Goal: Check status: Check status

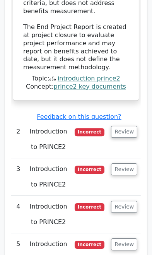
scroll to position [1282, 0]
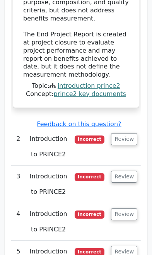
click at [122, 133] on button "Review" at bounding box center [124, 139] width 26 height 12
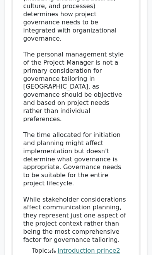
scroll to position [1789, 0]
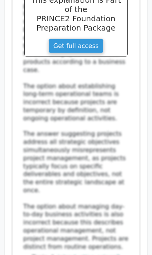
scroll to position [2386, 0]
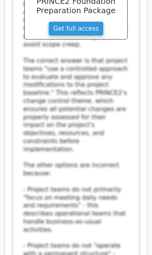
scroll to position [3039, 0]
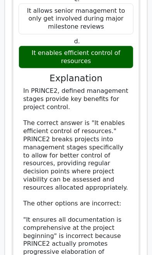
scroll to position [3640, 0]
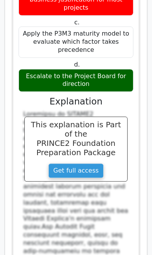
scroll to position [4316, 0]
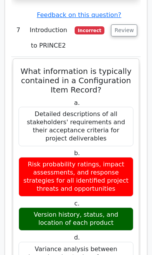
scroll to position [4836, 0]
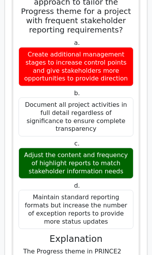
scroll to position [5461, 0]
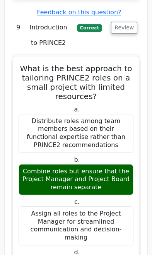
scroll to position [6103, 0]
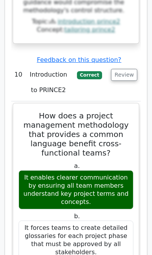
scroll to position [6684, 0]
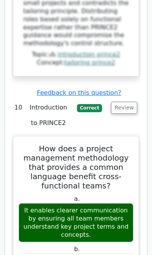
scroll to position [6634, 0]
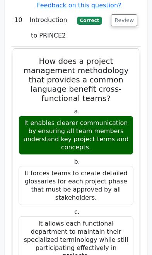
scroll to position [6731, 0]
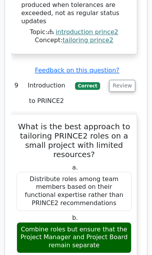
scroll to position [6045, 0]
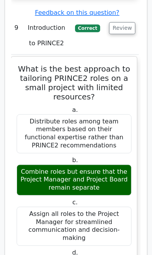
scroll to position [6102, 0]
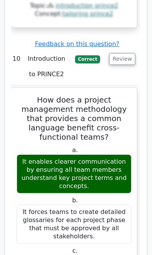
scroll to position [6685, 0]
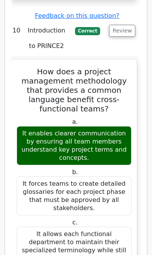
scroll to position [6711, 0]
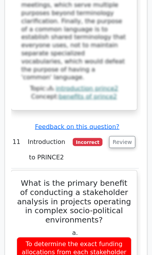
scroll to position [7319, 0]
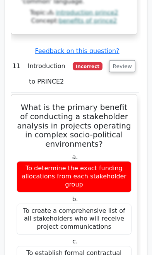
scroll to position [7394, 0]
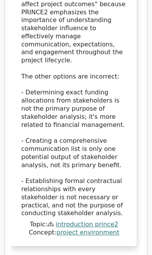
scroll to position [7826, 0]
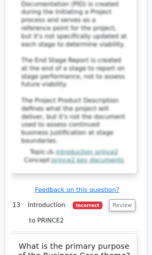
scroll to position [8432, 0]
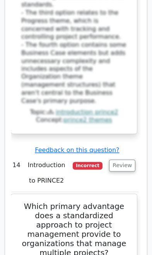
scroll to position [9137, 0]
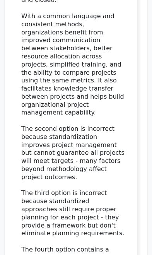
scroll to position [9676, 0]
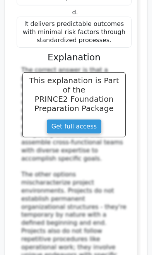
scroll to position [10256, 0]
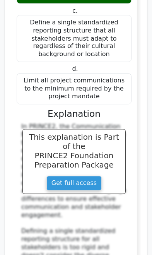
scroll to position [10820, 0]
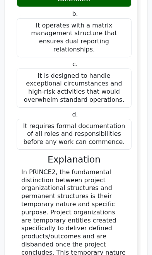
scroll to position [11399, 0]
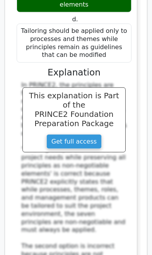
scroll to position [12105, 0]
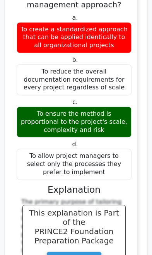
scroll to position [12647, 0]
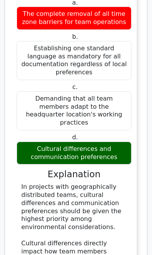
scroll to position [13332, 0]
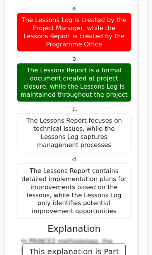
scroll to position [13961, 0]
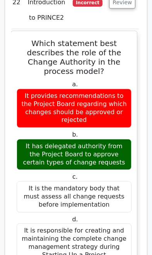
scroll to position [14658, 0]
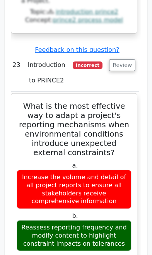
scroll to position [15244, 0]
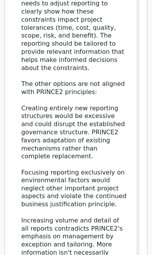
scroll to position [15714, 0]
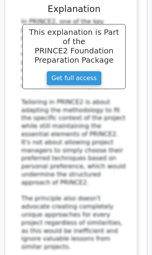
scroll to position [16312, 0]
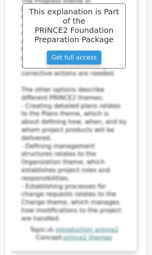
scroll to position [16980, 0]
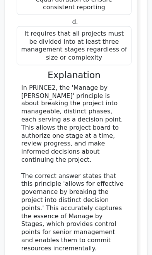
scroll to position [17463, 0]
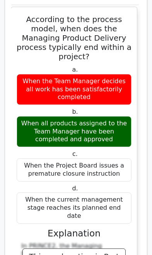
scroll to position [18006, 0]
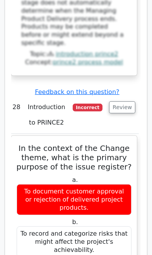
scroll to position [18510, 0]
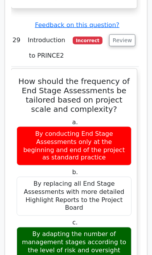
scroll to position [19079, 0]
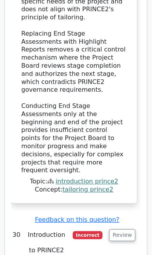
scroll to position [19565, 0]
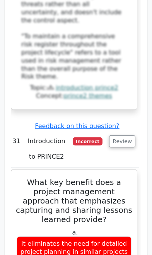
scroll to position [20270, 0]
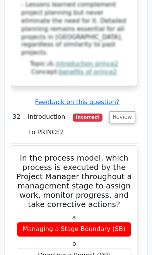
scroll to position [20866, 0]
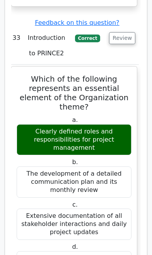
scroll to position [21486, 0]
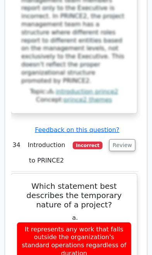
scroll to position [22113, 0]
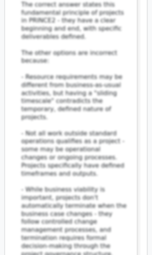
scroll to position [22607, 0]
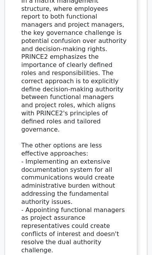
scroll to position [23215, 0]
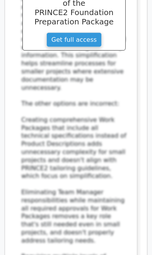
scroll to position [23903, 0]
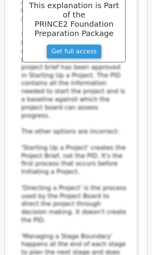
scroll to position [24480, 0]
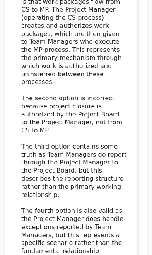
scroll to position [25130, 0]
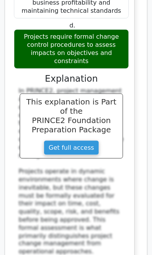
scroll to position [25682, 0]
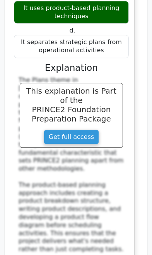
scroll to position [26352, 0]
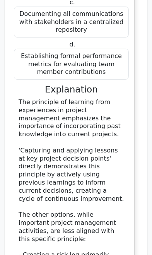
scroll to position [27024, 0]
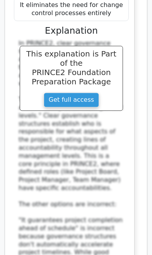
scroll to position [27654, 0]
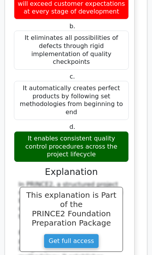
scroll to position [28254, 0]
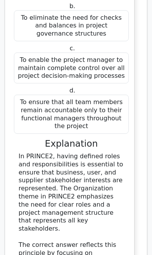
scroll to position [28998, 0]
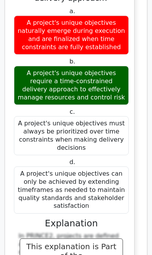
scroll to position [29644, 0]
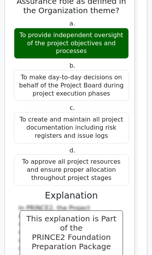
scroll to position [30364, 0]
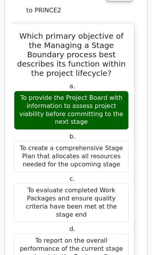
scroll to position [30941, 0]
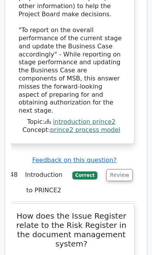
scroll to position [31599, 0]
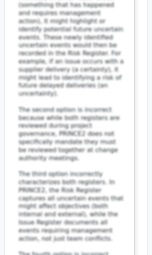
scroll to position [32133, 0]
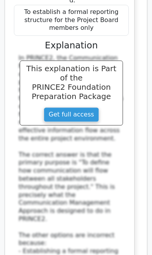
scroll to position [32741, 0]
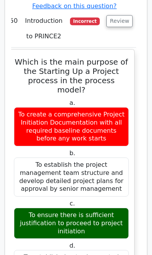
scroll to position [33200, 0]
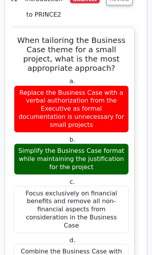
scroll to position [33868, 0]
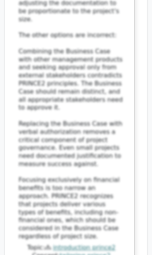
scroll to position [34308, 0]
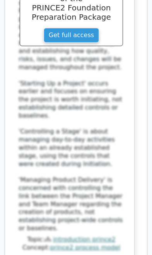
scroll to position [34850, 0]
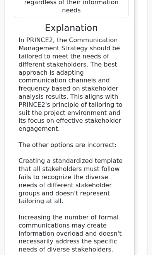
scroll to position [35436, 0]
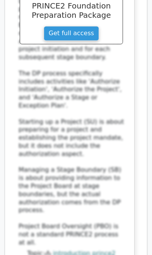
scroll to position [36066, 0]
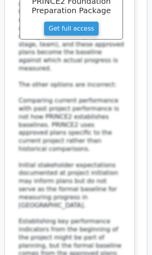
scroll to position [36665, 0]
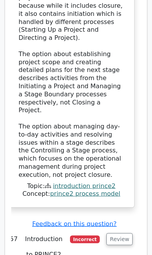
scroll to position [37362, 0]
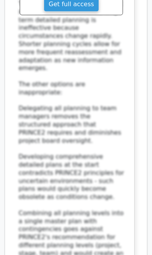
scroll to position [37930, 0]
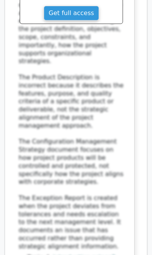
scroll to position [38551, 0]
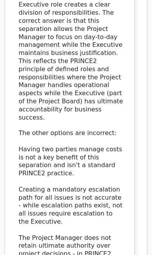
scroll to position [39173, 0]
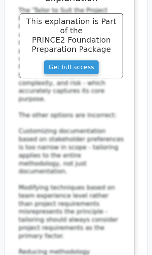
scroll to position [39803, 0]
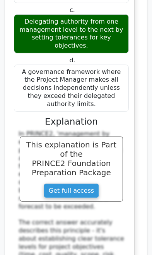
scroll to position [40357, 0]
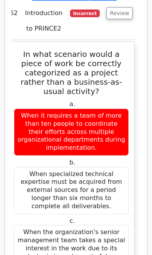
scroll to position [40880, 0]
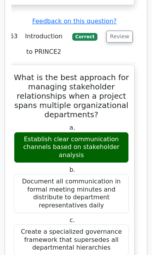
scroll to position [41549, 0]
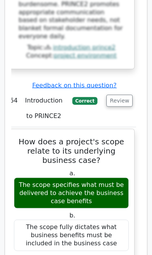
scroll to position [42234, 0]
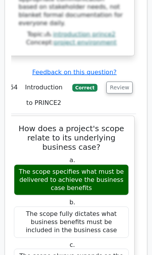
scroll to position [42248, 0]
